Goal: Navigation & Orientation: Find specific page/section

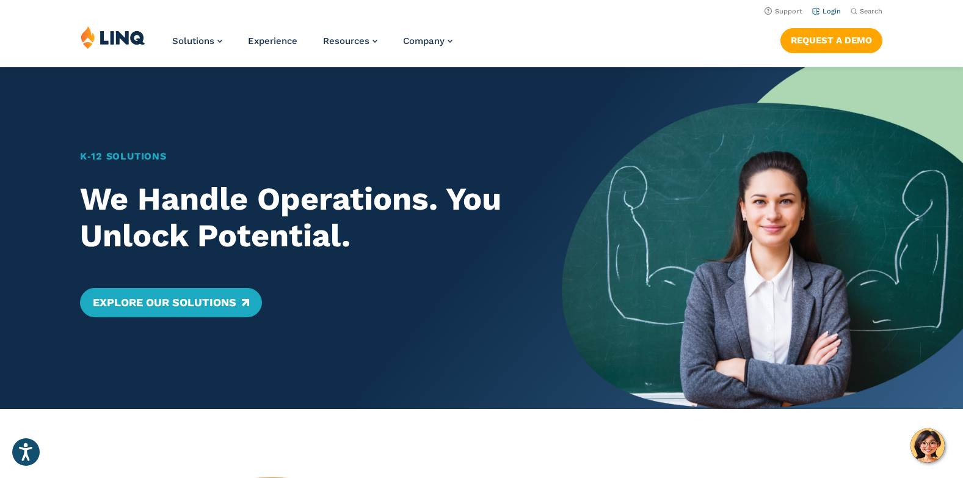
click at [822, 10] on link "Login" at bounding box center [826, 11] width 29 height 8
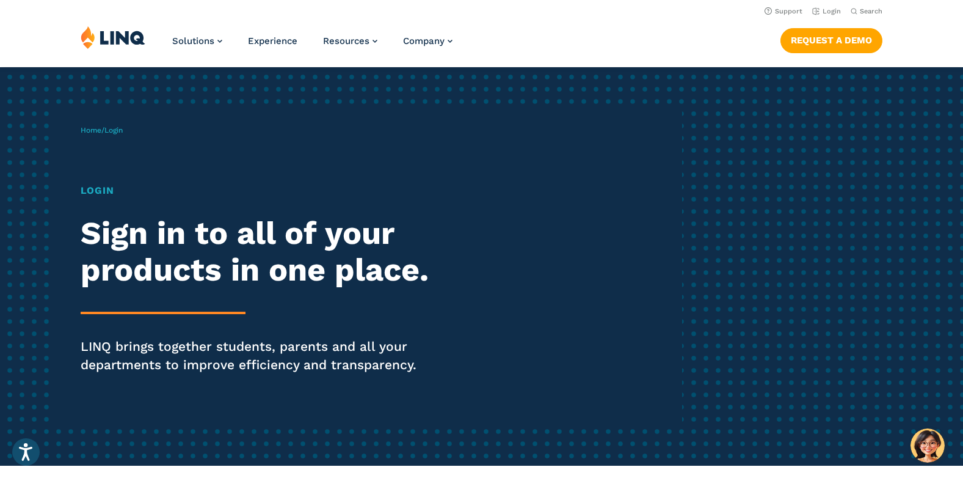
click at [98, 136] on div "Home / Login Login Sign in to all of your products in one place. LINQ brings to…" at bounding box center [381, 266] width 601 height 313
click at [106, 118] on div "Home / Login Login Sign in to all of your products in one place. LINQ brings to…" at bounding box center [381, 266] width 601 height 313
click at [96, 189] on h1 "Login" at bounding box center [266, 190] width 371 height 15
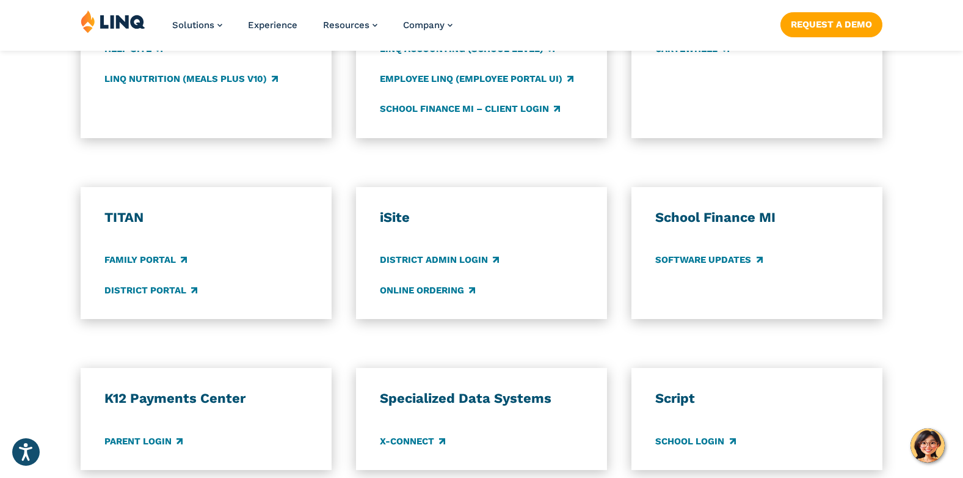
scroll to position [794, 0]
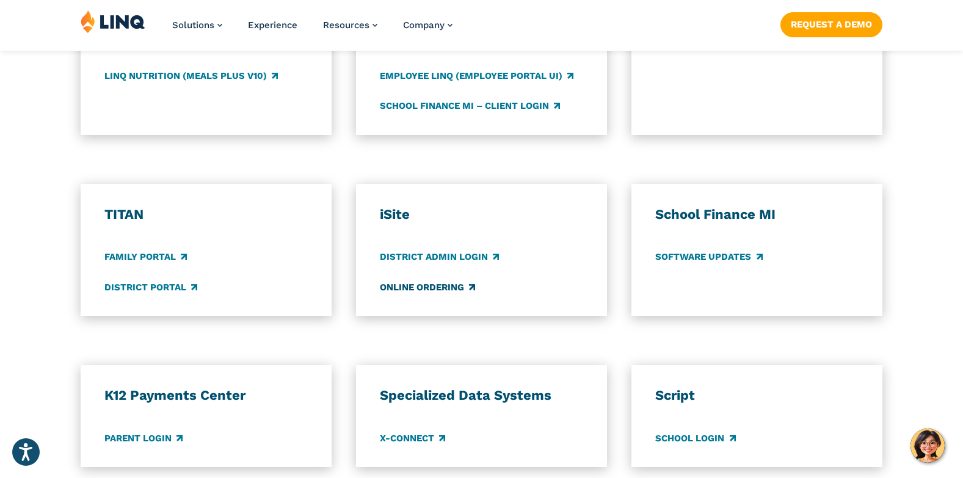
click at [448, 285] on link "Online Ordering" at bounding box center [427, 286] width 95 height 13
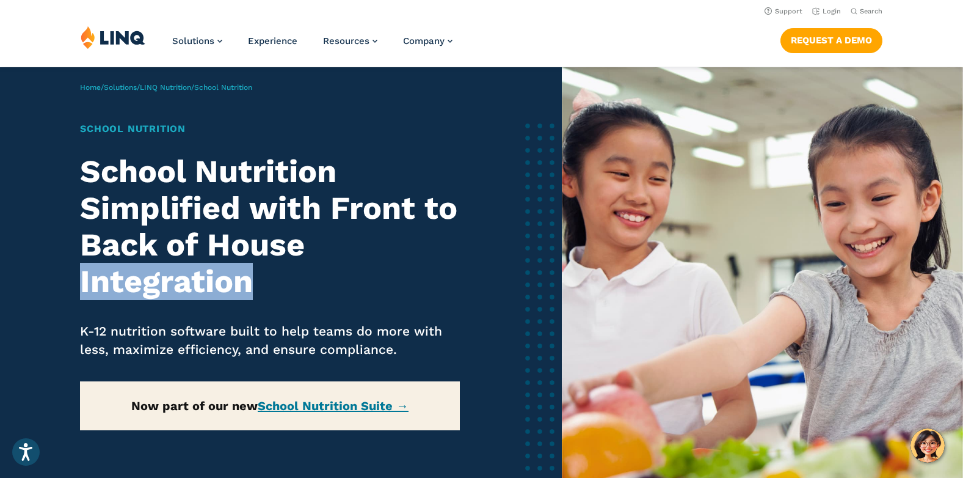
drag, startPoint x: 505, startPoint y: 243, endPoint x: 515, endPoint y: 228, distance: 18.0
click at [514, 231] on div "Home / Solutions / LINQ Nutrition / School Nutrition School Nutrition School Nu…" at bounding box center [281, 298] width 562 height 462
click at [829, 12] on link "Login" at bounding box center [826, 11] width 29 height 8
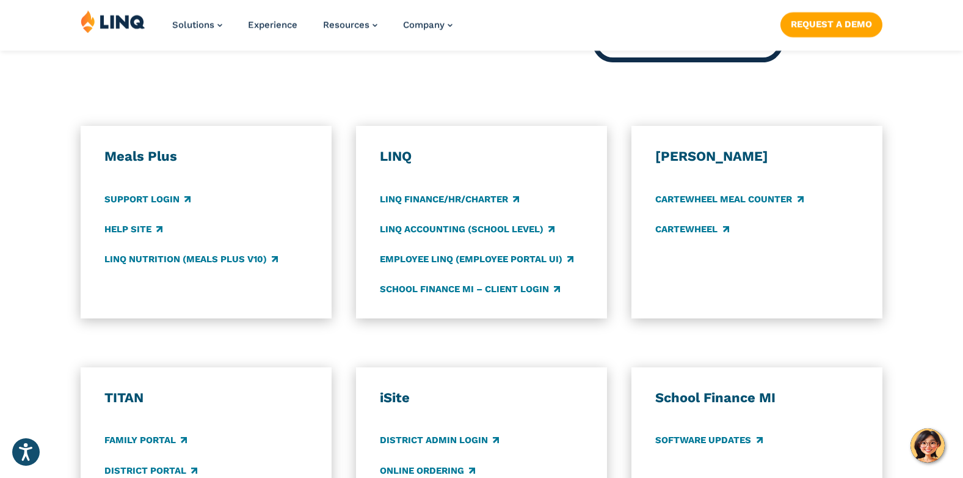
scroll to position [672, 0]
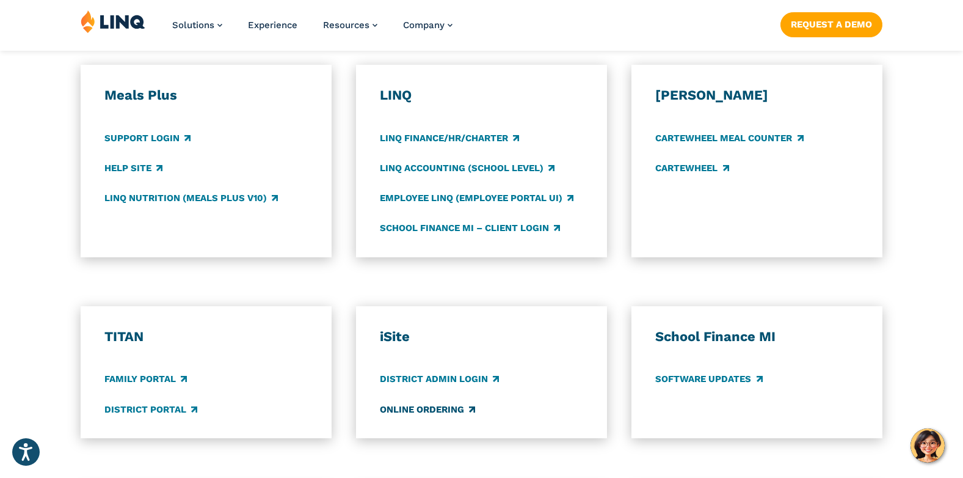
click at [423, 409] on link "Online Ordering" at bounding box center [427, 408] width 95 height 13
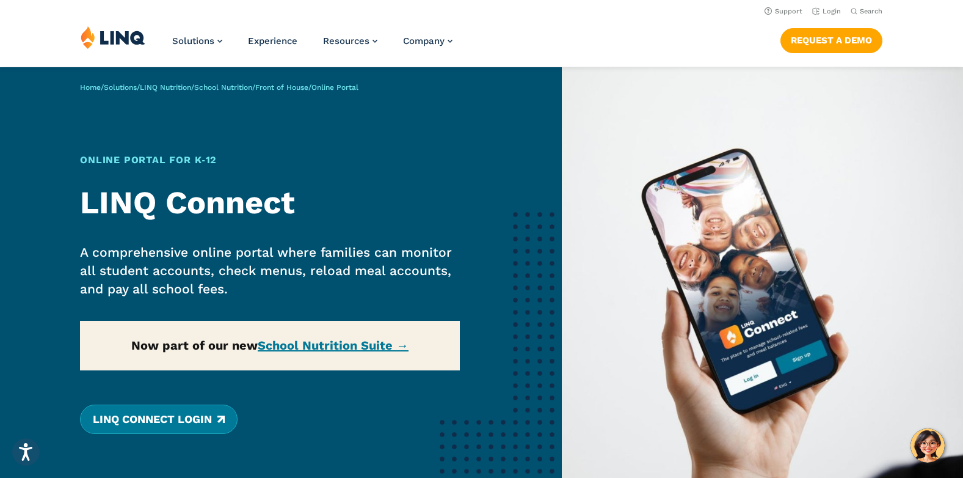
click at [200, 423] on link "LINQ Connect Login" at bounding box center [158, 418] width 157 height 29
click at [828, 8] on link "Login" at bounding box center [826, 11] width 29 height 8
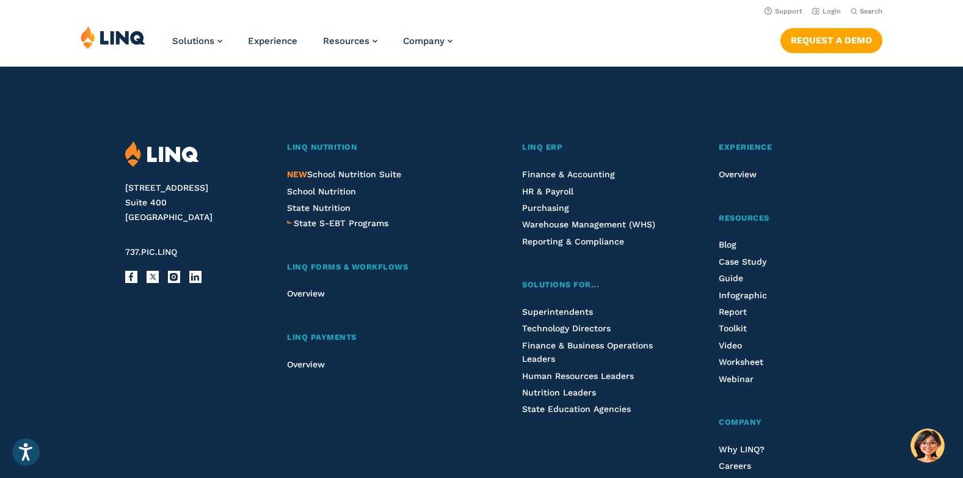
scroll to position [983, 0]
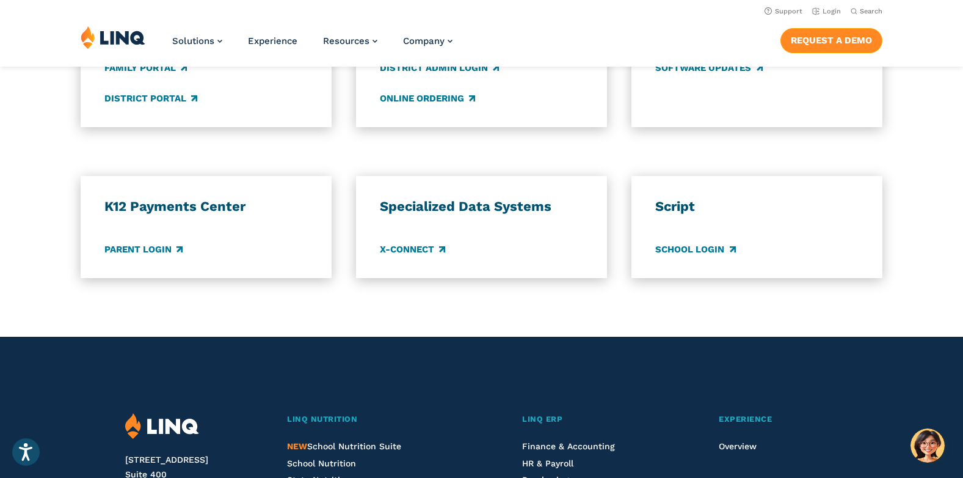
click at [824, 46] on link "Request a Demo" at bounding box center [831, 40] width 102 height 24
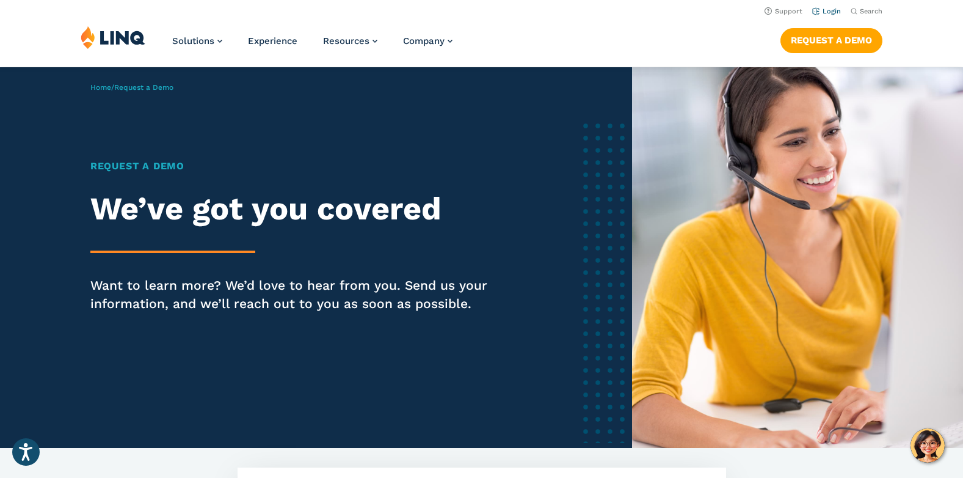
click at [829, 9] on link "Login" at bounding box center [826, 11] width 29 height 8
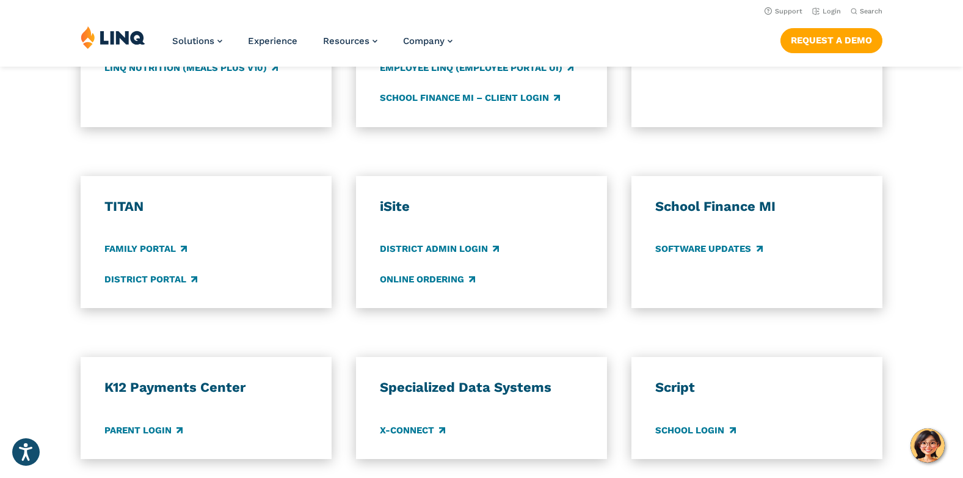
scroll to position [794, 0]
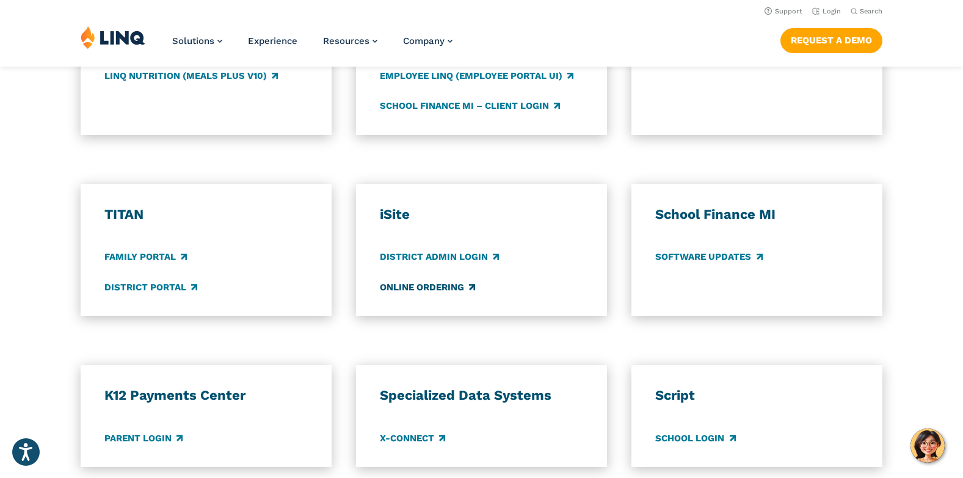
click at [410, 286] on link "Online Ordering" at bounding box center [427, 286] width 95 height 13
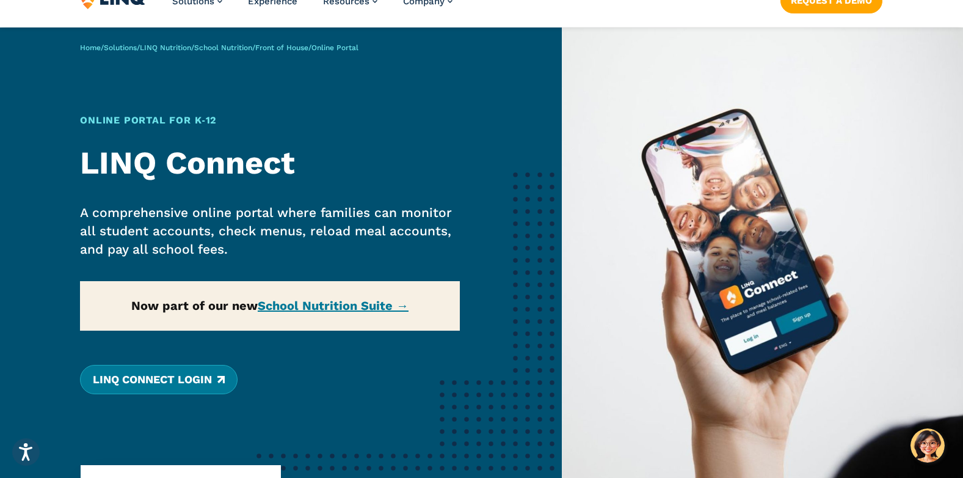
scroll to position [61, 0]
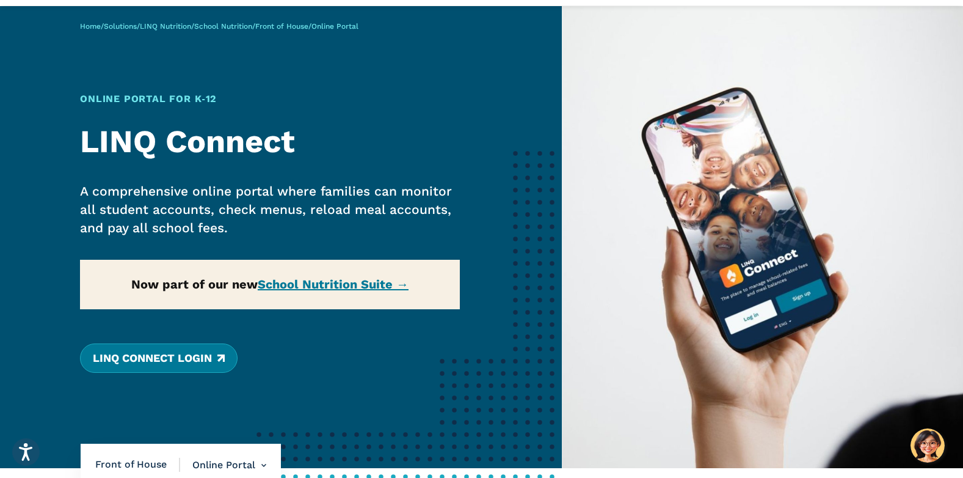
click at [216, 349] on link "LINQ Connect Login" at bounding box center [158, 357] width 157 height 29
